Goal: Transaction & Acquisition: Obtain resource

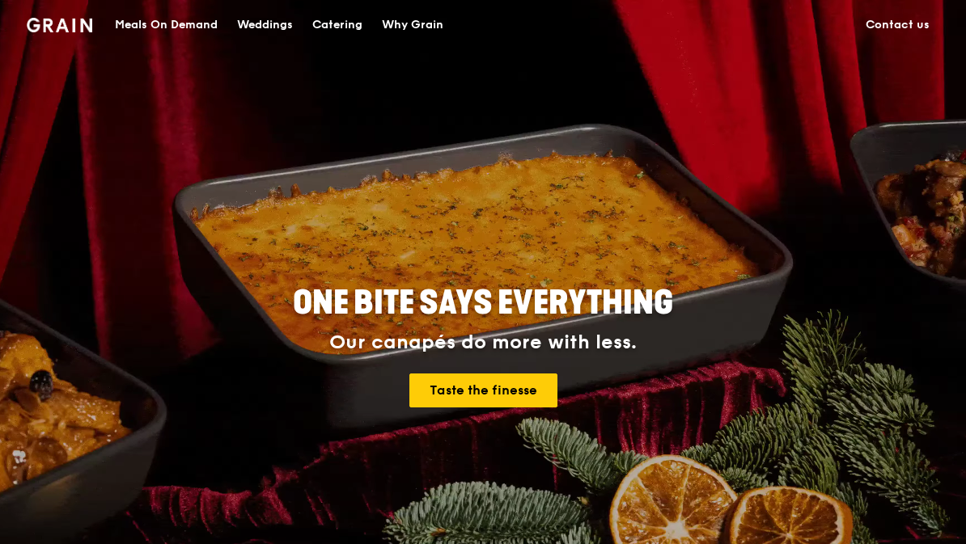
click at [185, 28] on div "Meals On Demand" at bounding box center [166, 25] width 103 height 49
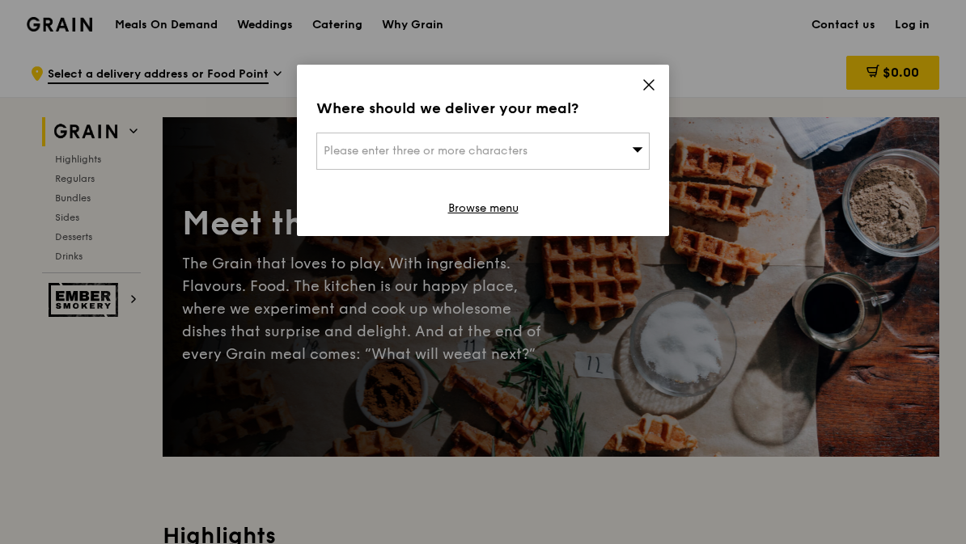
click at [654, 87] on icon at bounding box center [648, 85] width 15 height 15
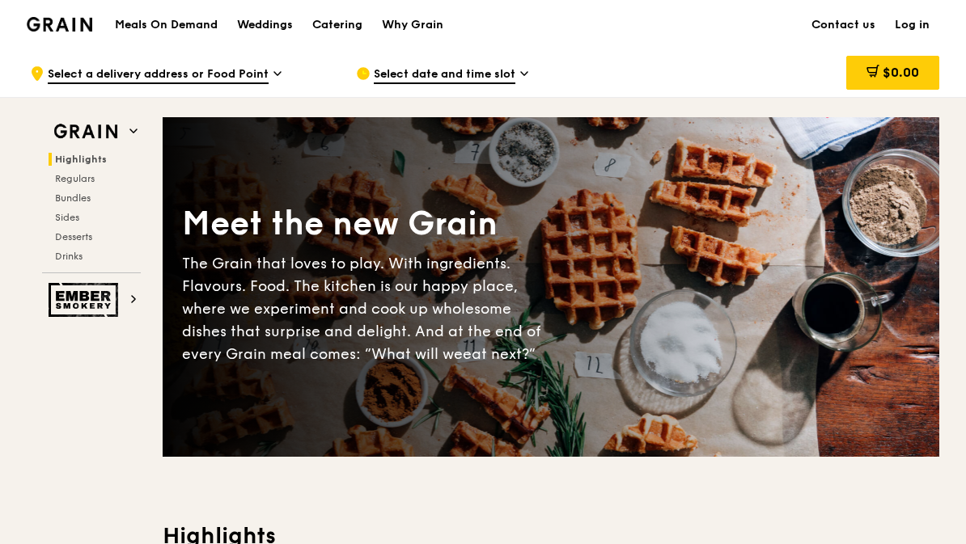
click at [269, 27] on div "Weddings" at bounding box center [265, 25] width 56 height 49
click at [340, 25] on div "Catering" at bounding box center [337, 25] width 50 height 49
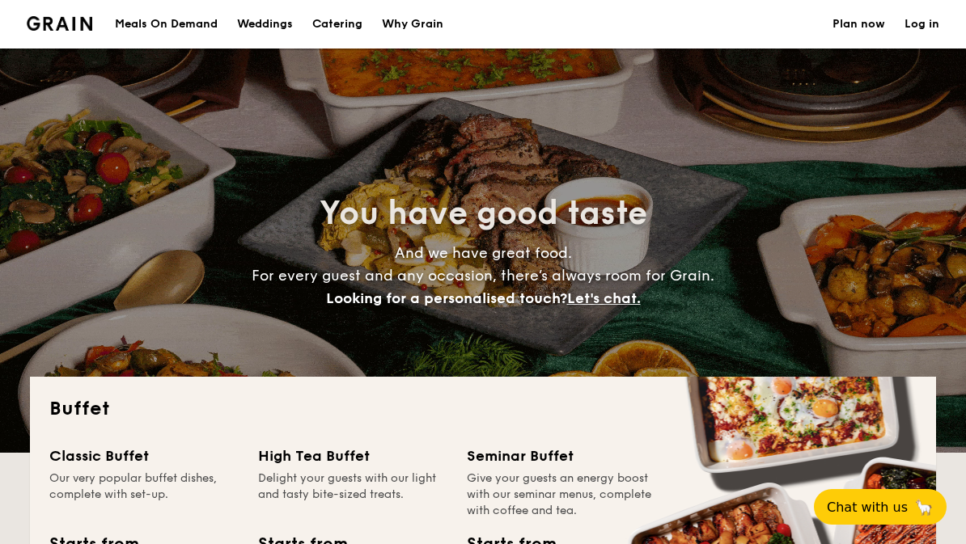
select select
click at [328, 11] on h1 "Catering" at bounding box center [337, 24] width 50 height 49
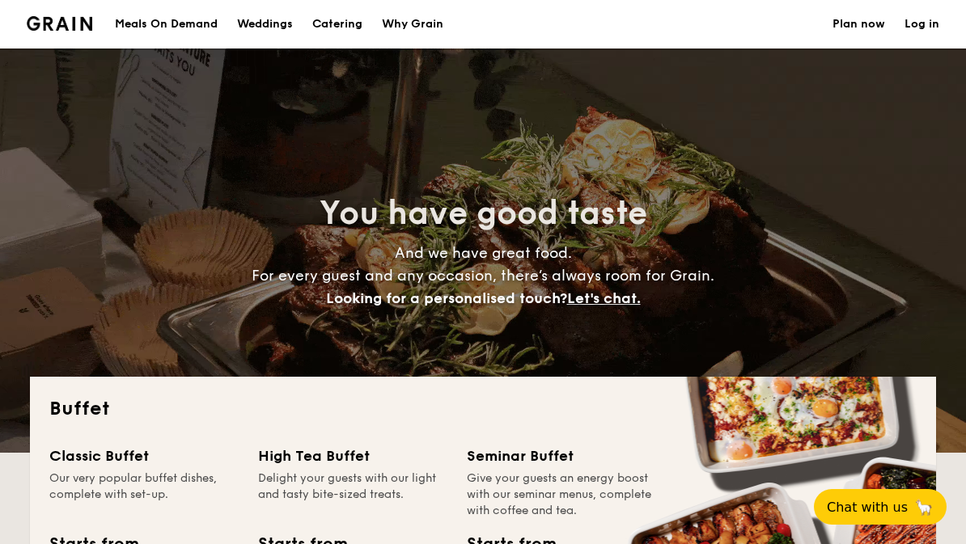
click at [264, 32] on div "Weddings" at bounding box center [265, 24] width 56 height 49
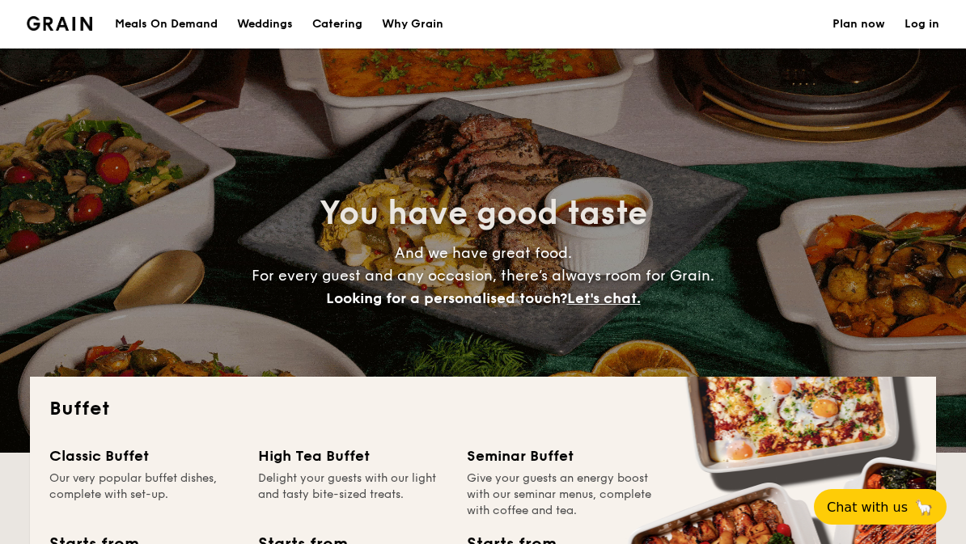
select select
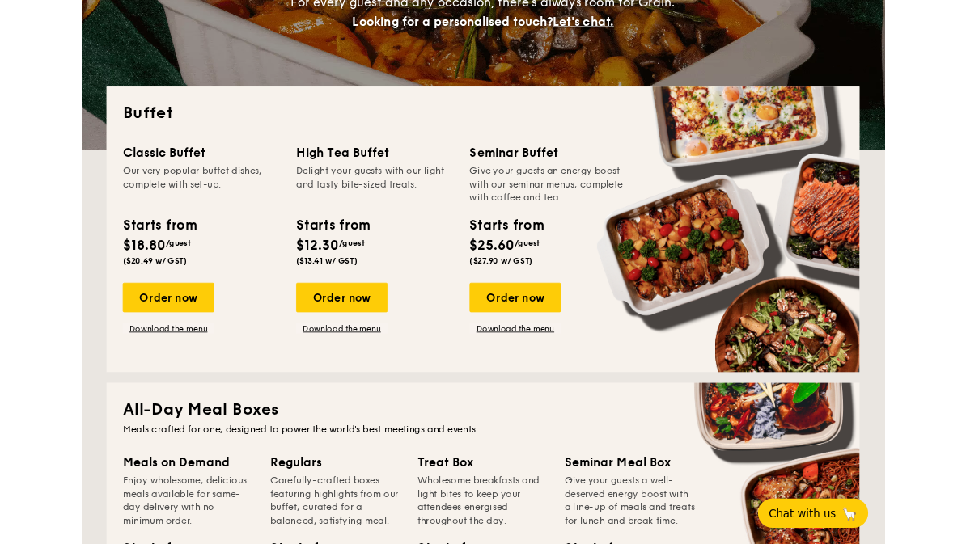
scroll to position [276, 0]
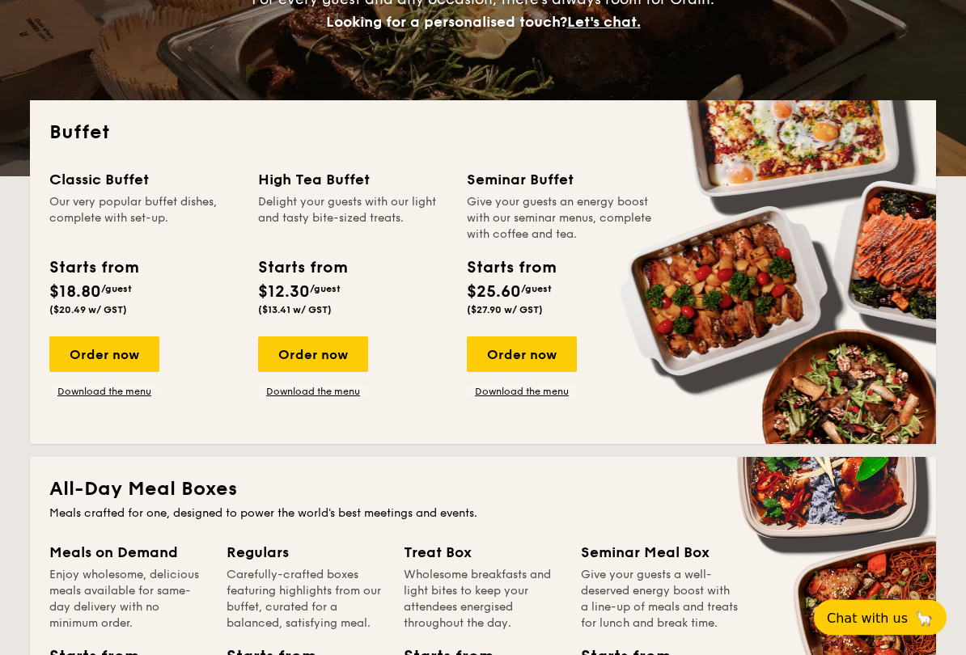
click at [116, 396] on link "Download the menu" at bounding box center [104, 392] width 110 height 13
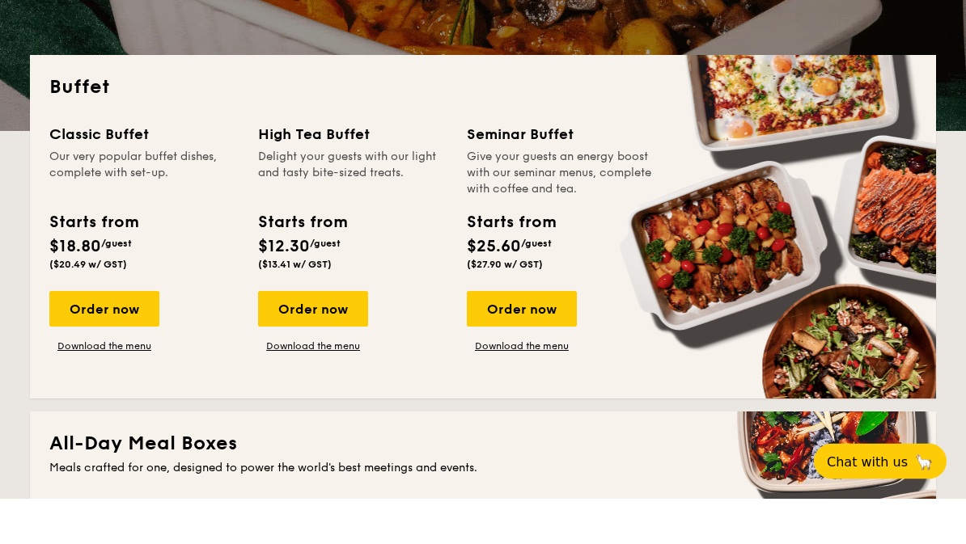
scroll to position [322, 0]
